Goal: Information Seeking & Learning: Learn about a topic

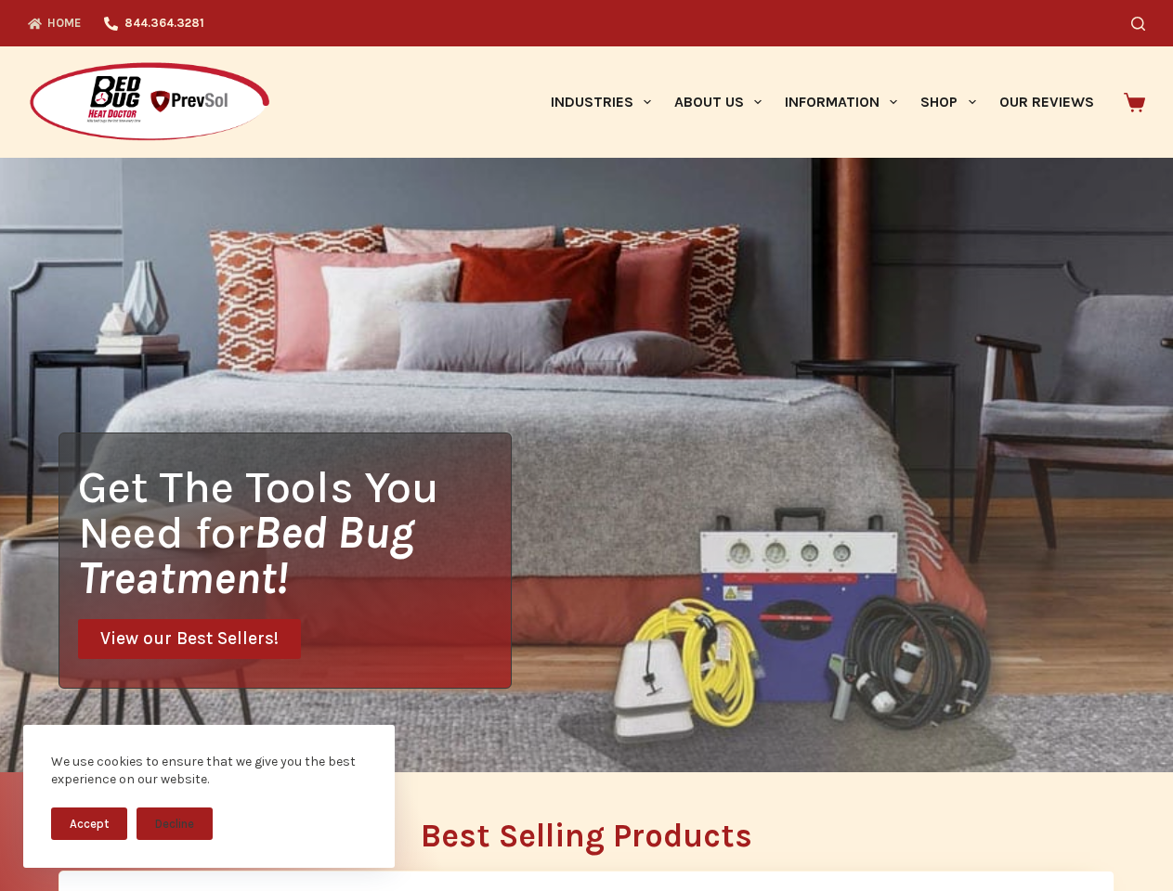
click at [586, 446] on div "Get The Tools You Need for Bed Bug Treatment! View our Best Sellers!" at bounding box center [586, 465] width 1173 height 615
click at [89, 824] on button "Accept" at bounding box center [89, 824] width 76 height 33
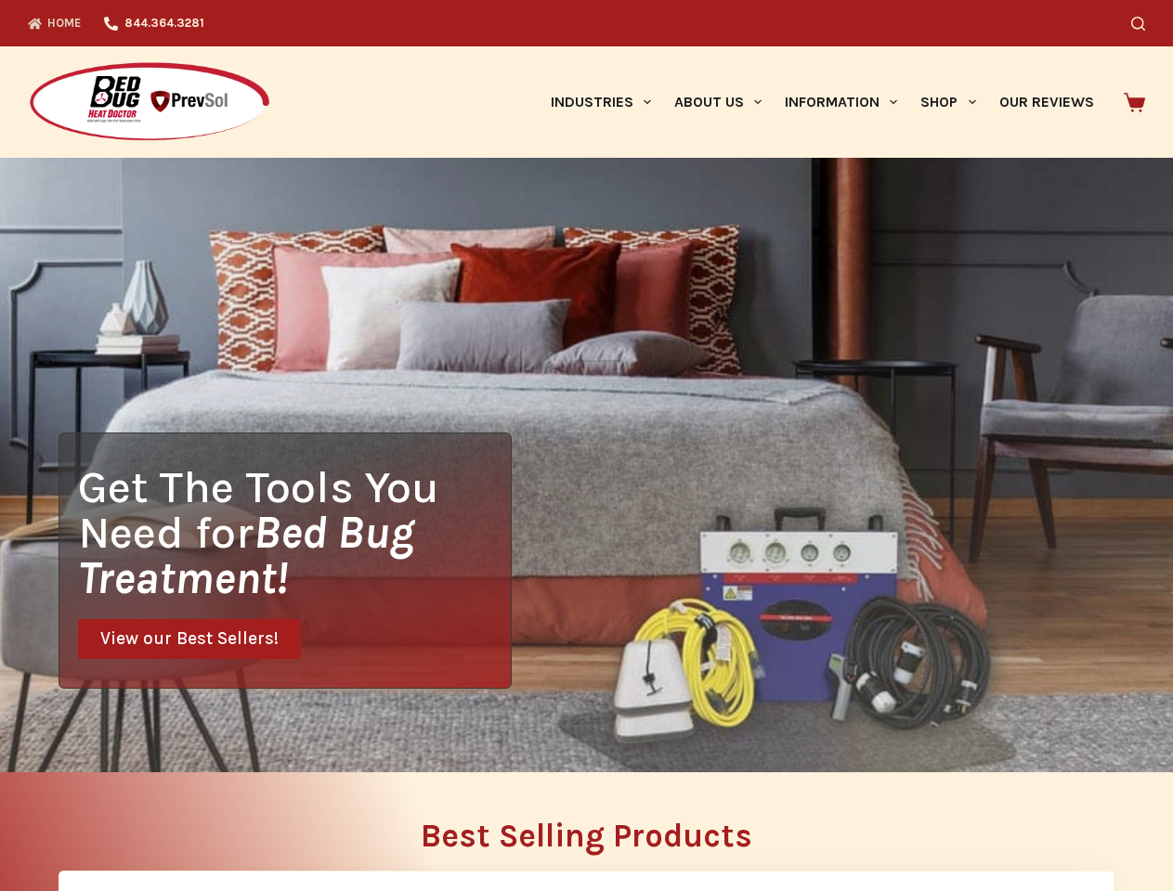
click at [175, 824] on button "Decline" at bounding box center [175, 838] width 76 height 33
click at [1145, 23] on icon "Search" at bounding box center [1138, 24] width 14 height 14
